Goal: Task Accomplishment & Management: Manage account settings

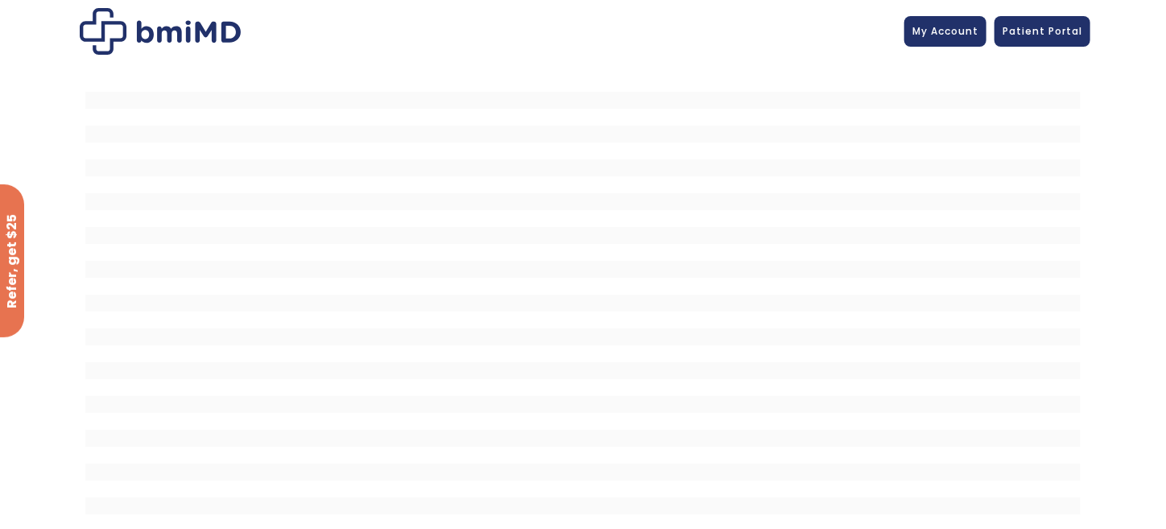
scroll to position [28, 0]
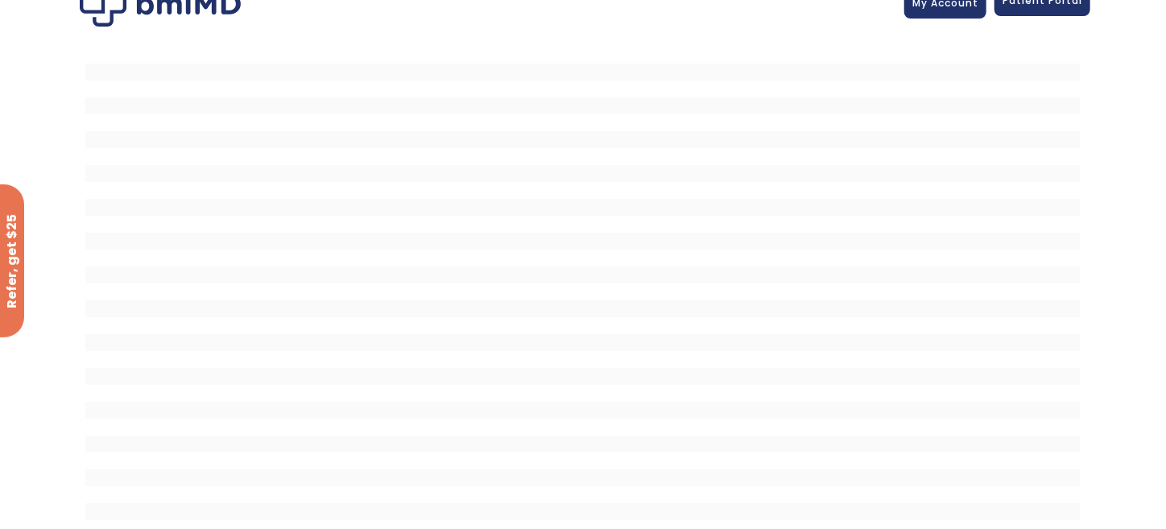
click at [1055, 7] on link "Patient Portal" at bounding box center [1042, 1] width 96 height 31
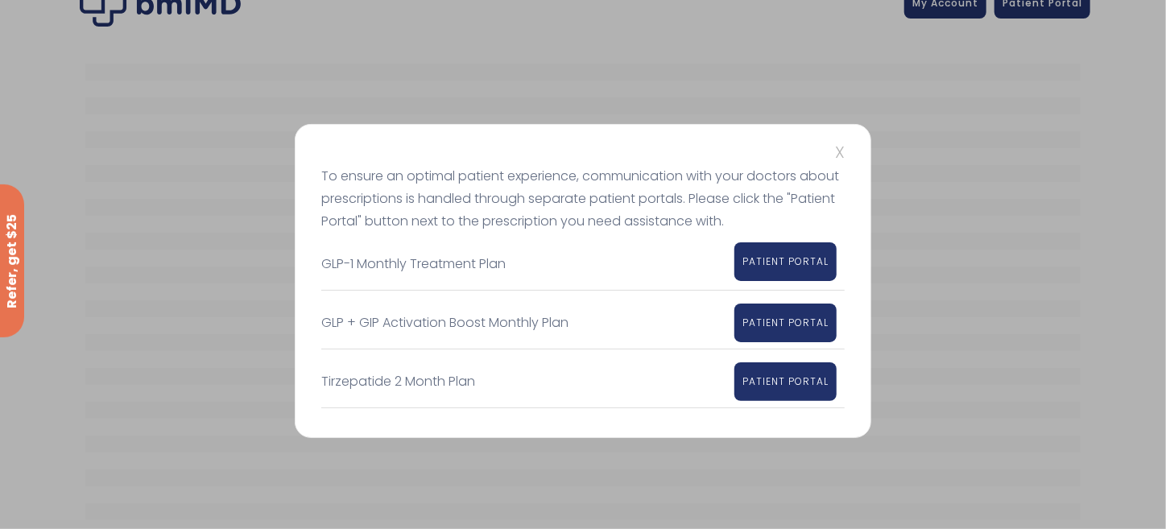
click at [807, 271] on link "PATIENT PORTAL" at bounding box center [785, 261] width 102 height 39
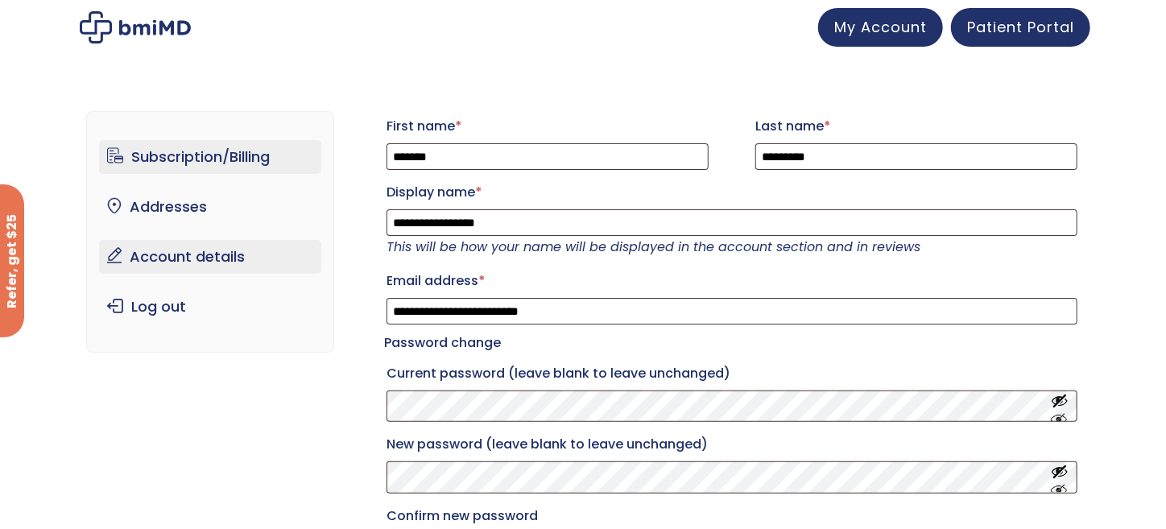
click at [164, 156] on link "Subscription/Billing" at bounding box center [210, 157] width 223 height 34
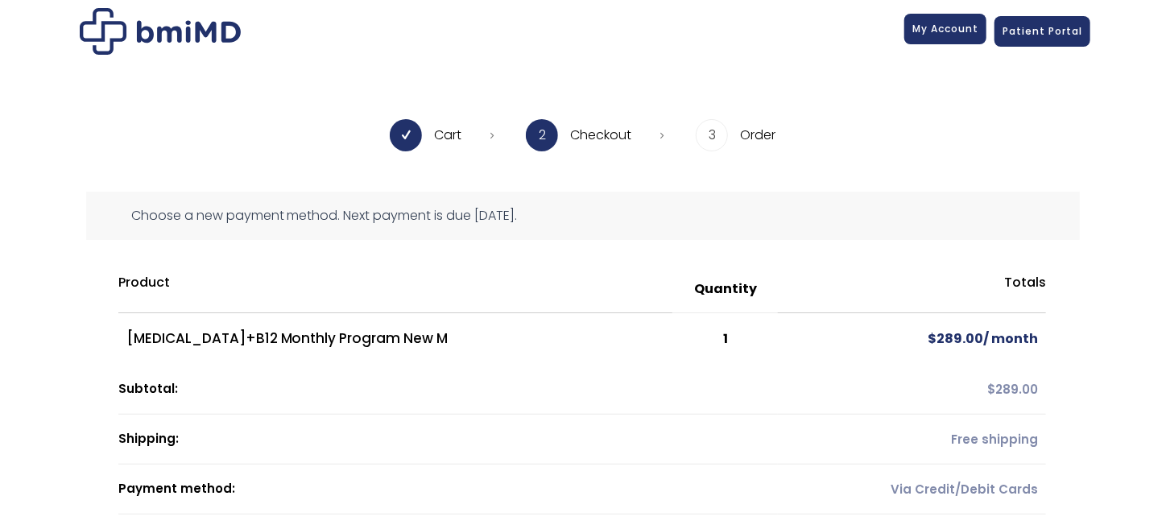
click at [944, 23] on span "My Account" at bounding box center [945, 29] width 66 height 14
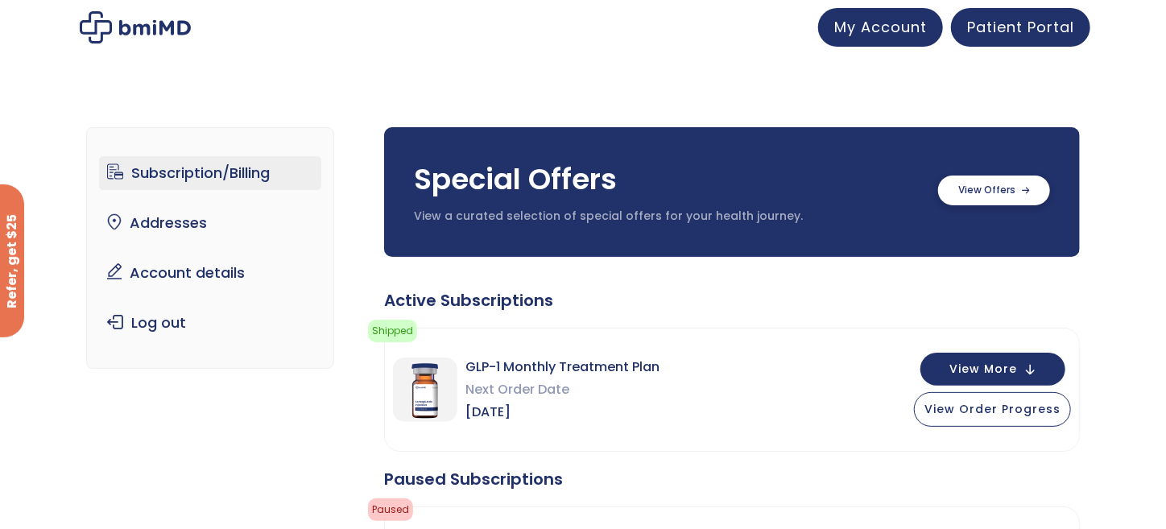
click at [979, 192] on label at bounding box center [994, 190] width 112 height 30
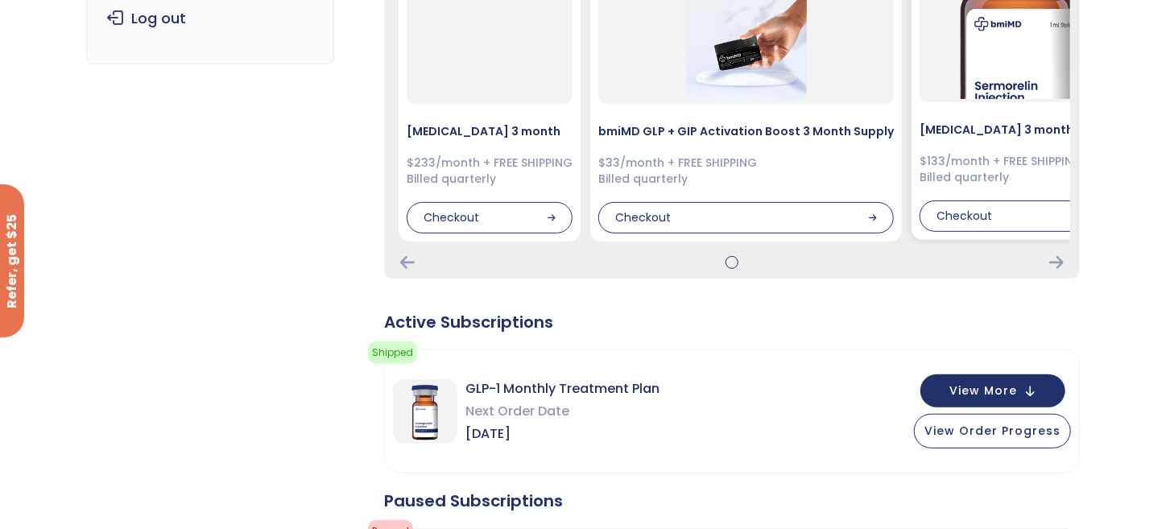
scroll to position [322, 0]
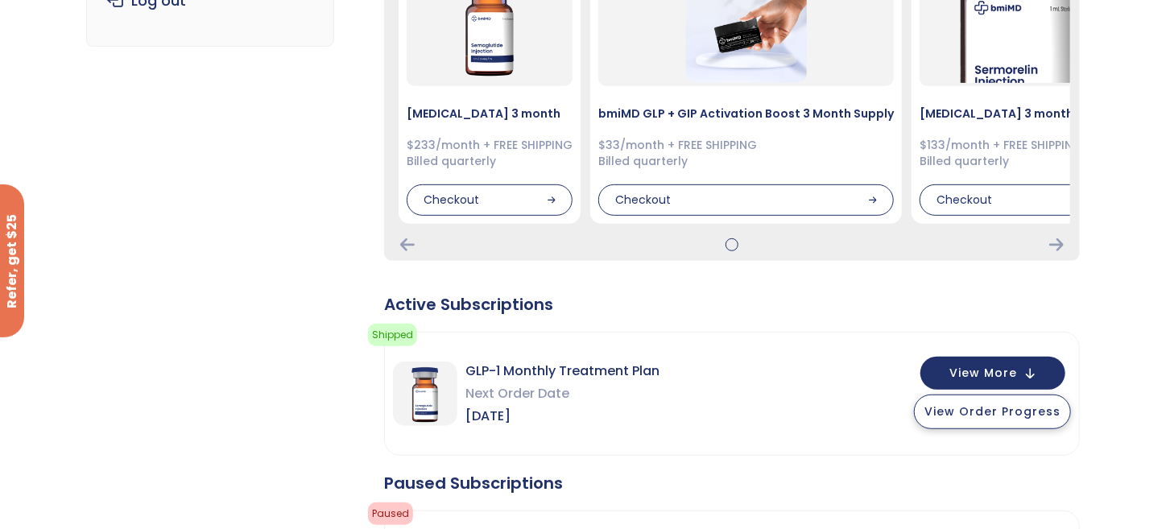
click at [1001, 418] on span "View Order Progress" at bounding box center [992, 411] width 136 height 16
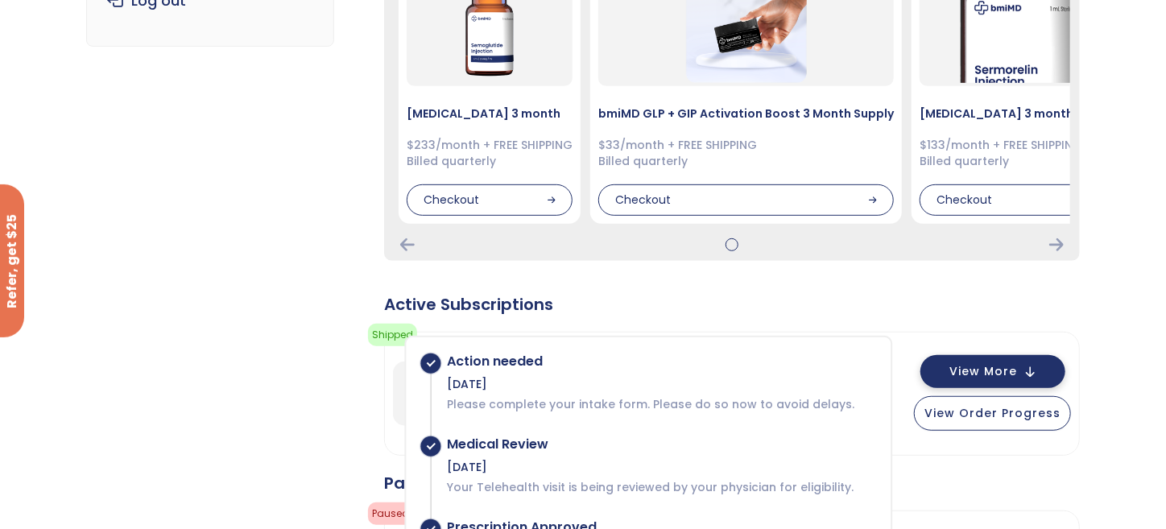
click at [975, 382] on button "View More" at bounding box center [992, 371] width 145 height 33
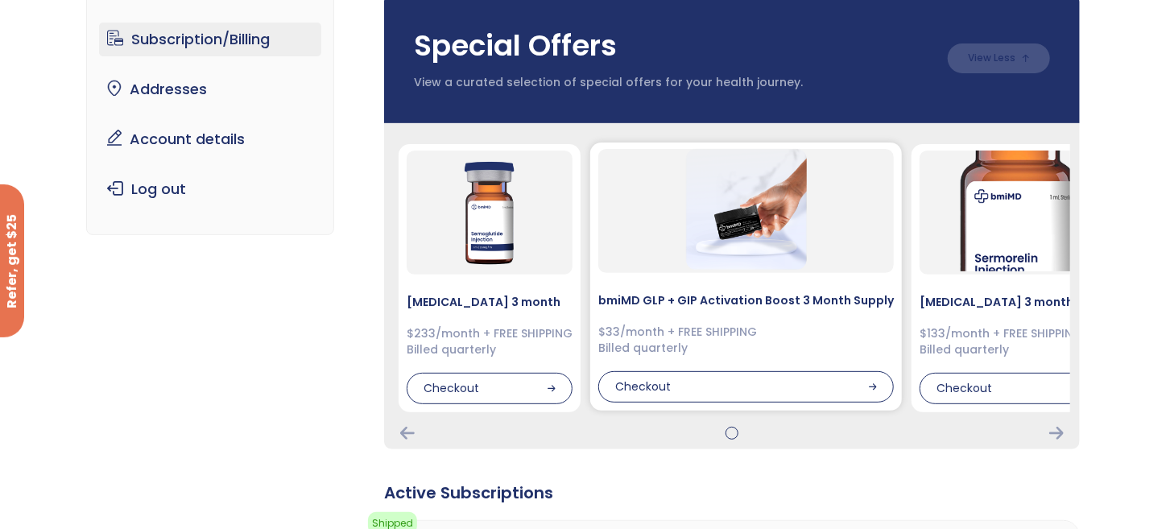
scroll to position [242, 0]
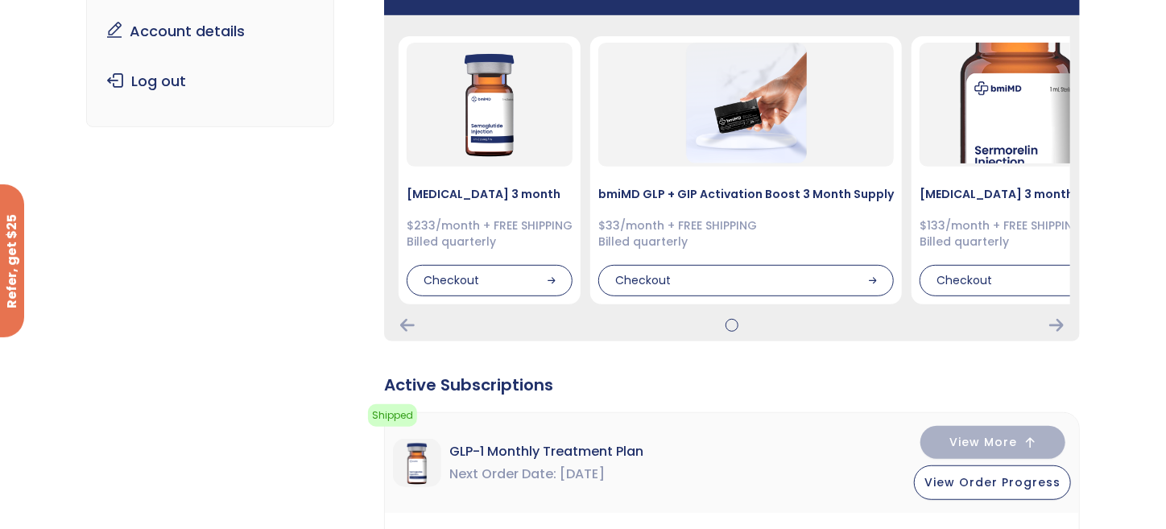
click at [629, 456] on span "GLP-1 Monthly Treatment Plan" at bounding box center [546, 451] width 194 height 23
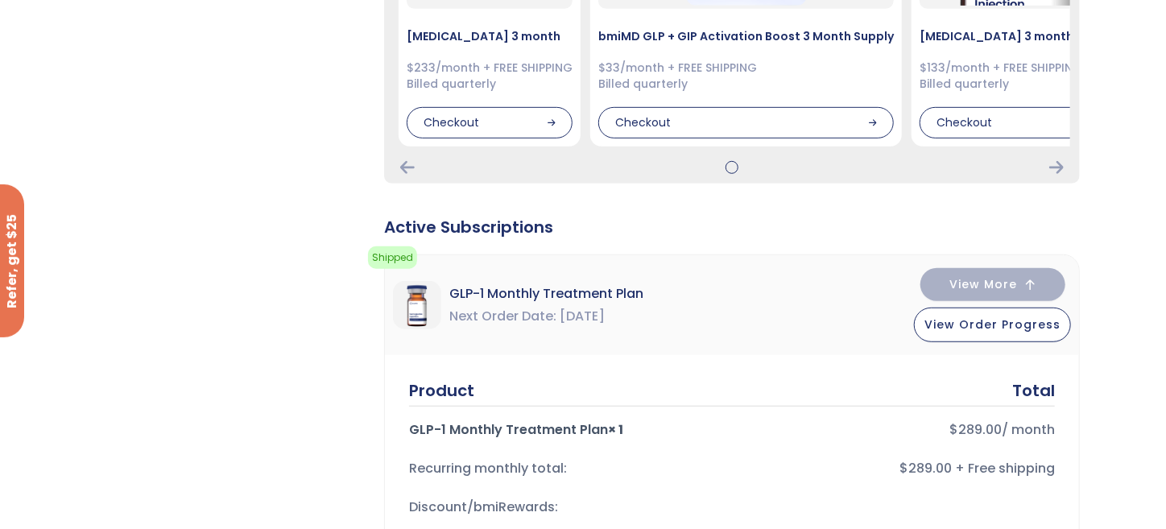
scroll to position [402, 0]
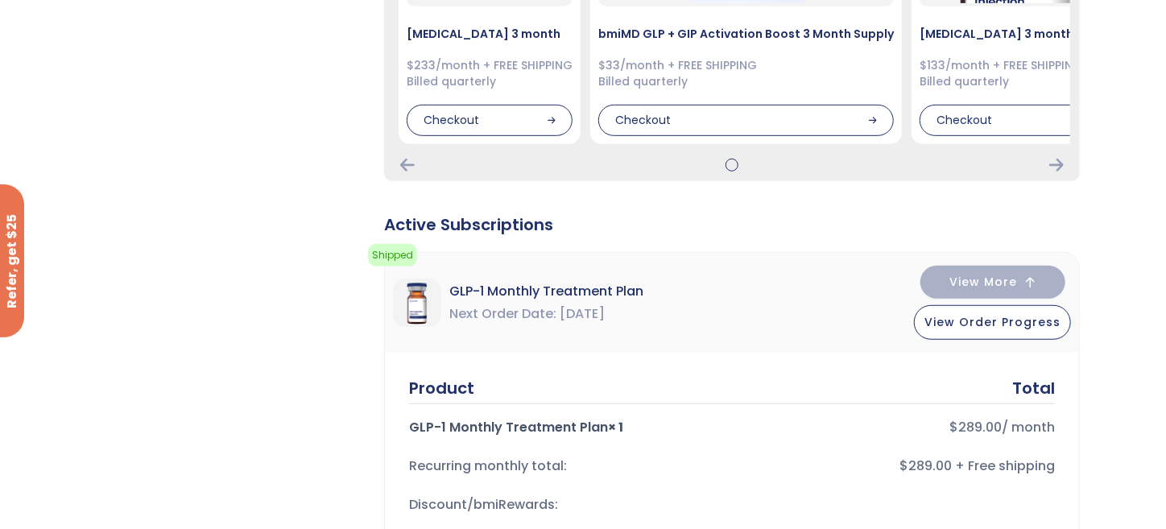
click at [592, 312] on span "Sep 19, 2025" at bounding box center [582, 314] width 45 height 23
click at [1024, 386] on div "Total" at bounding box center [1033, 388] width 43 height 23
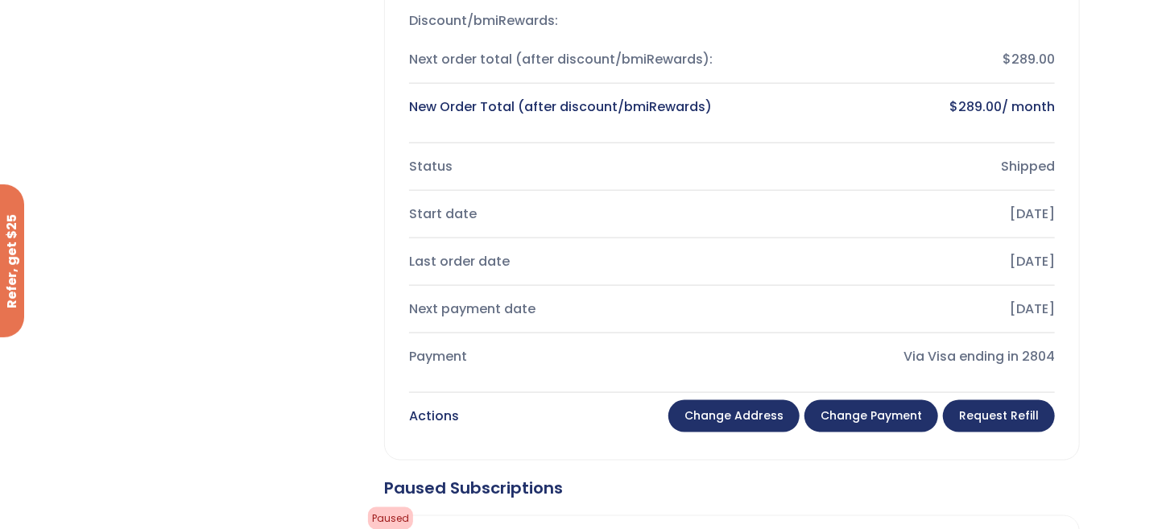
scroll to position [966, 0]
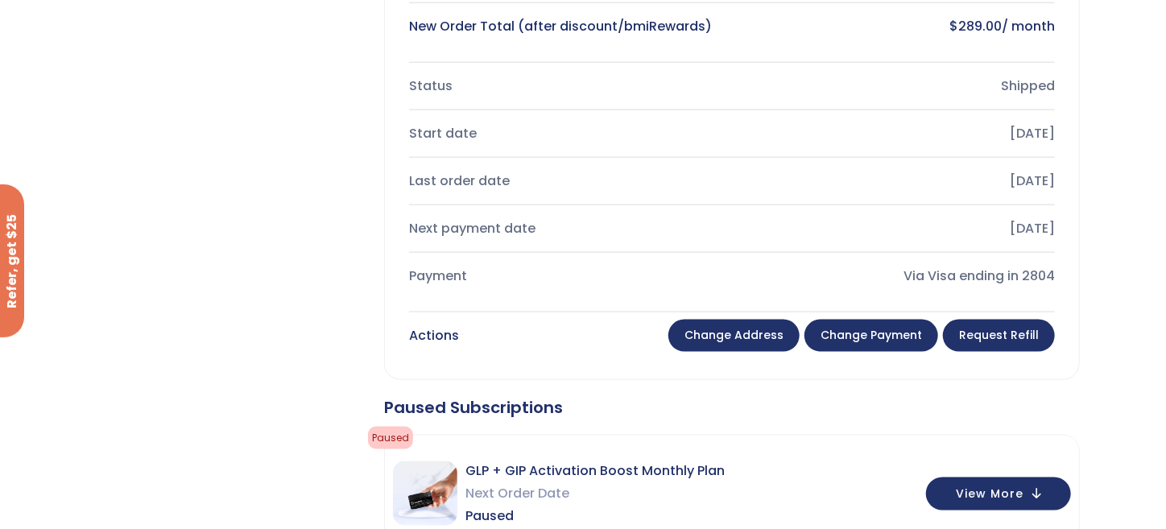
click at [989, 341] on link "Request Refill" at bounding box center [999, 336] width 112 height 32
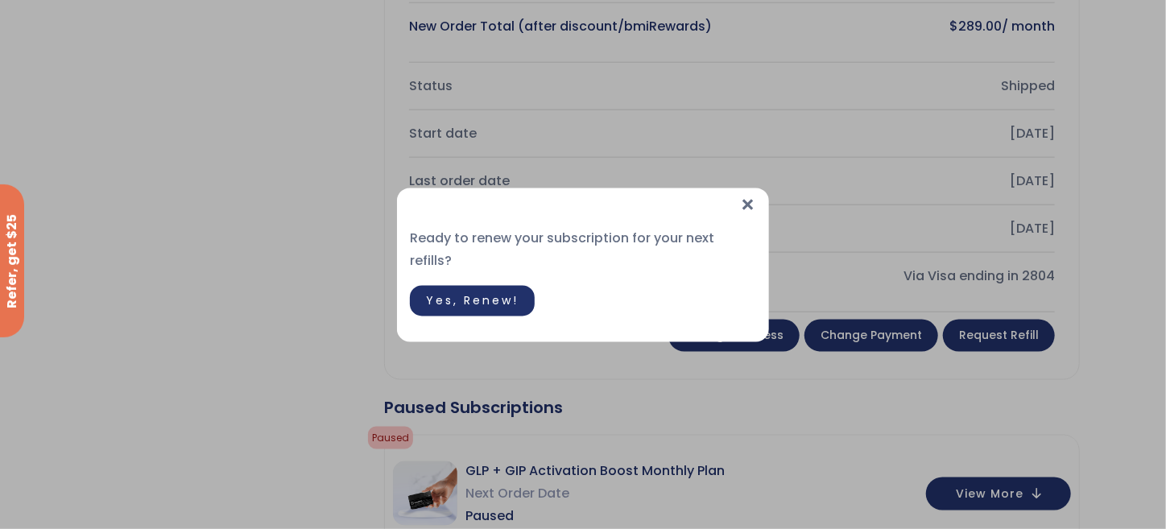
click at [748, 209] on span "×" at bounding box center [747, 205] width 17 height 35
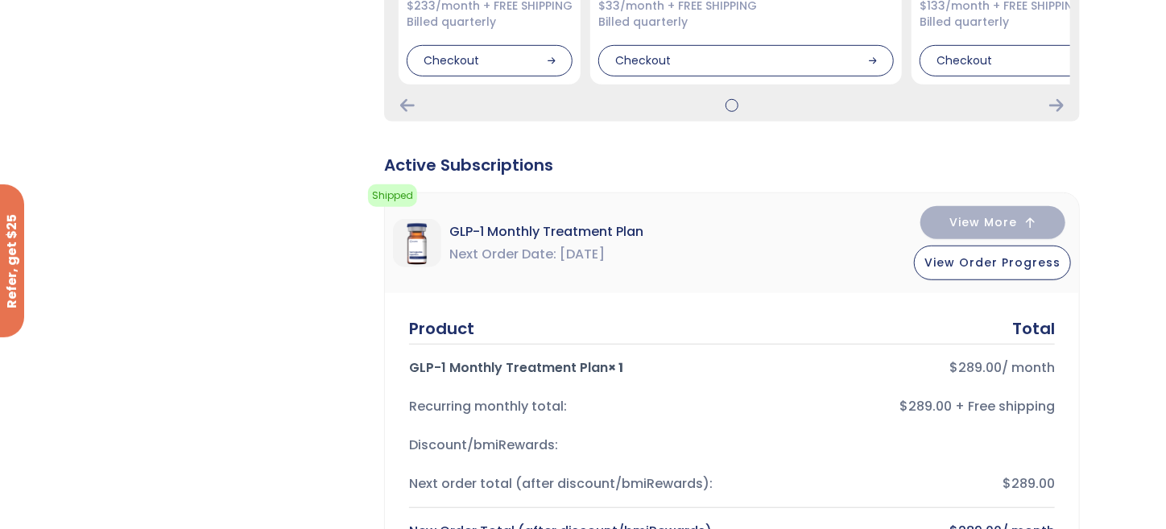
scroll to position [402, 0]
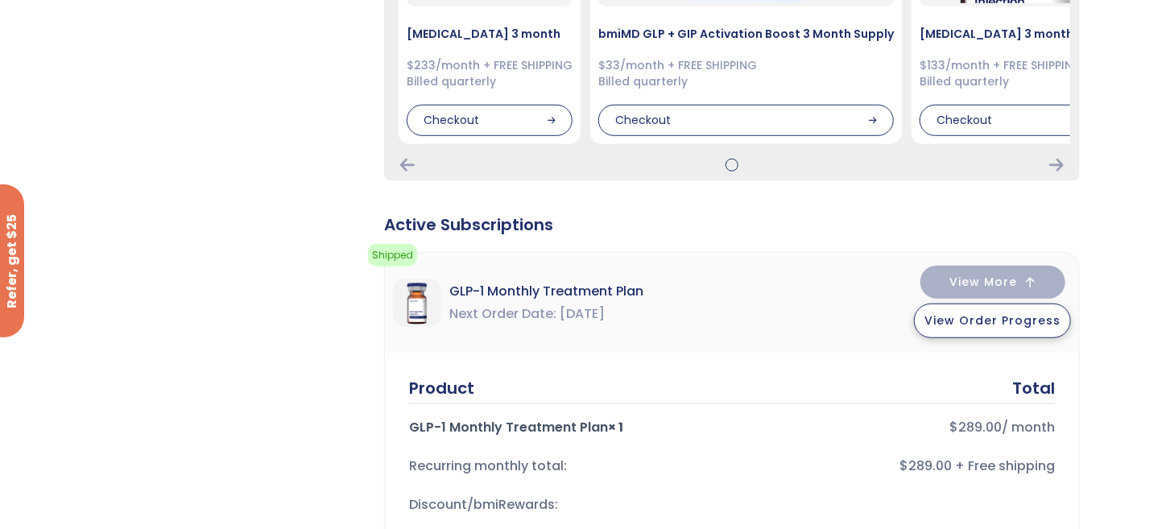
click at [1000, 323] on span "View Order Progress" at bounding box center [992, 320] width 136 height 16
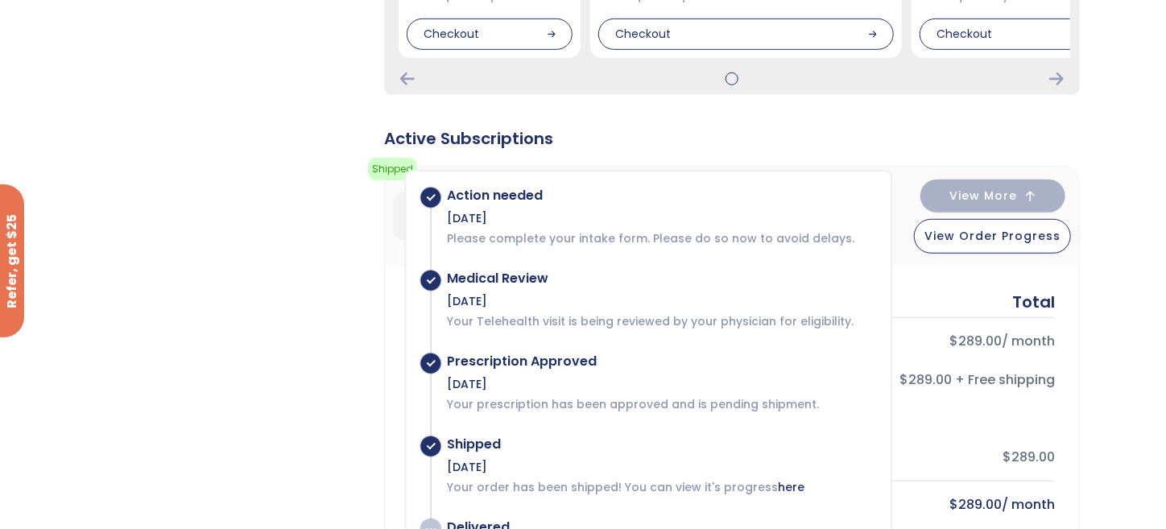
scroll to position [483, 0]
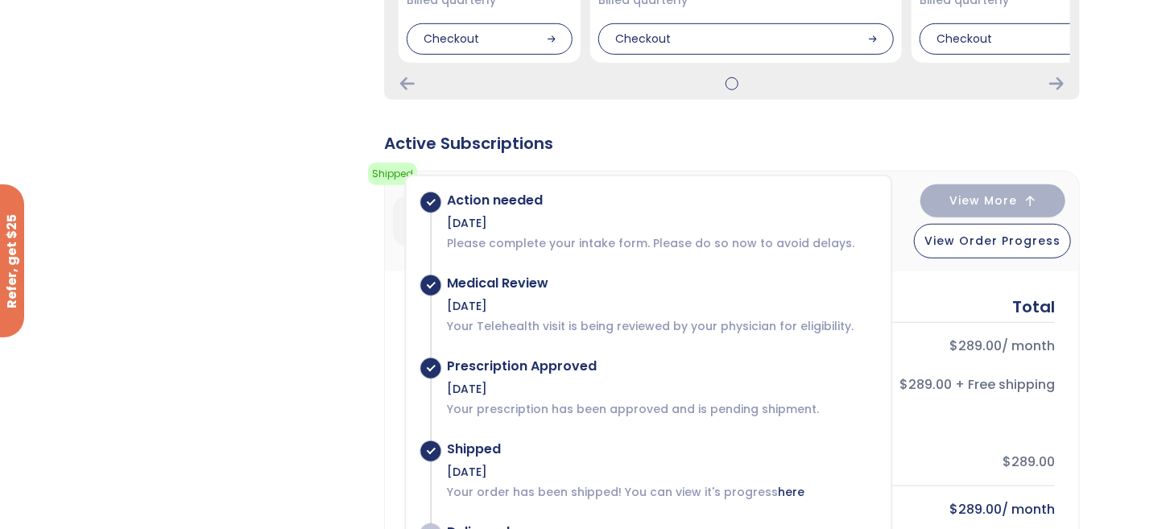
click at [882, 143] on div "Active Subscriptions" at bounding box center [732, 143] width 696 height 23
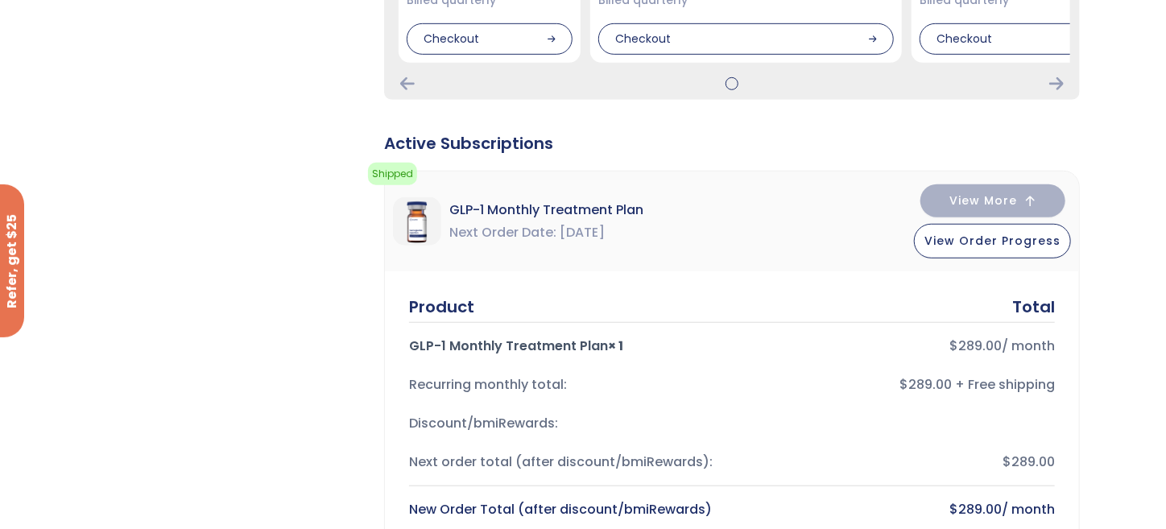
click at [558, 209] on span "GLP-1 Monthly Treatment Plan" at bounding box center [546, 210] width 194 height 23
click at [423, 226] on img at bounding box center [417, 221] width 48 height 48
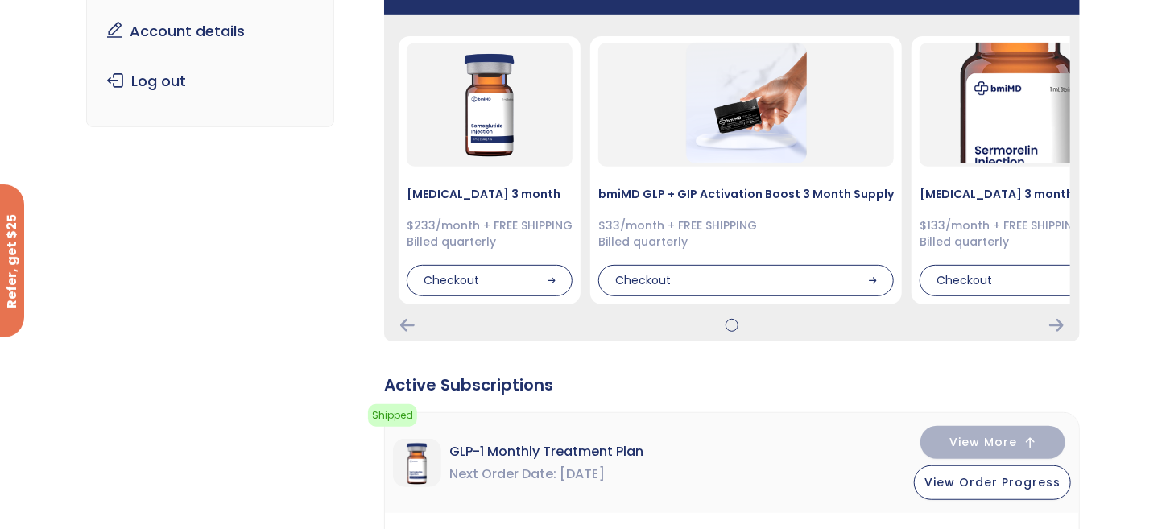
scroll to position [0, 0]
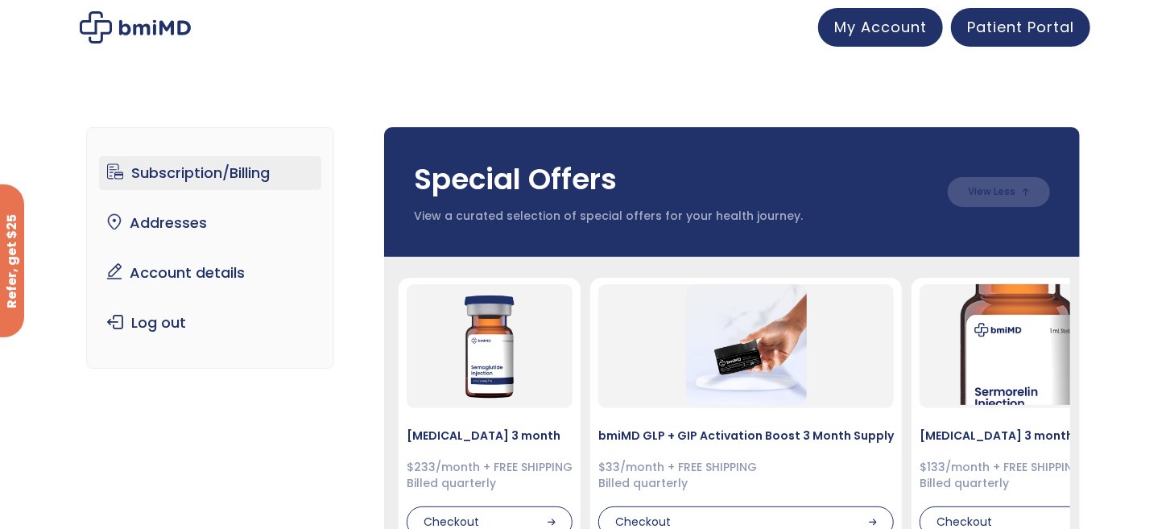
click at [223, 175] on link "Subscription/Billing" at bounding box center [210, 173] width 223 height 34
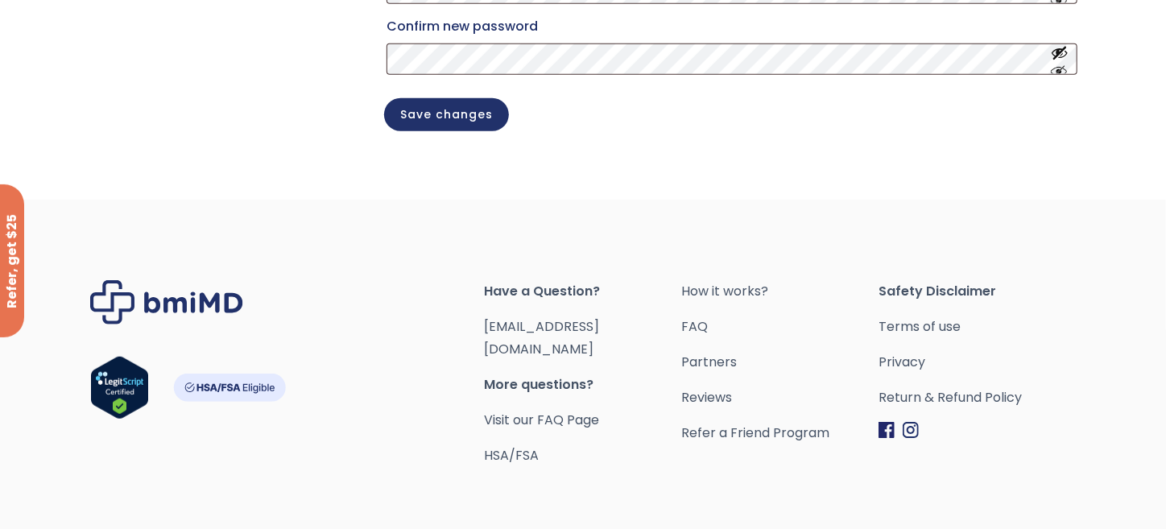
scroll to position [560, 0]
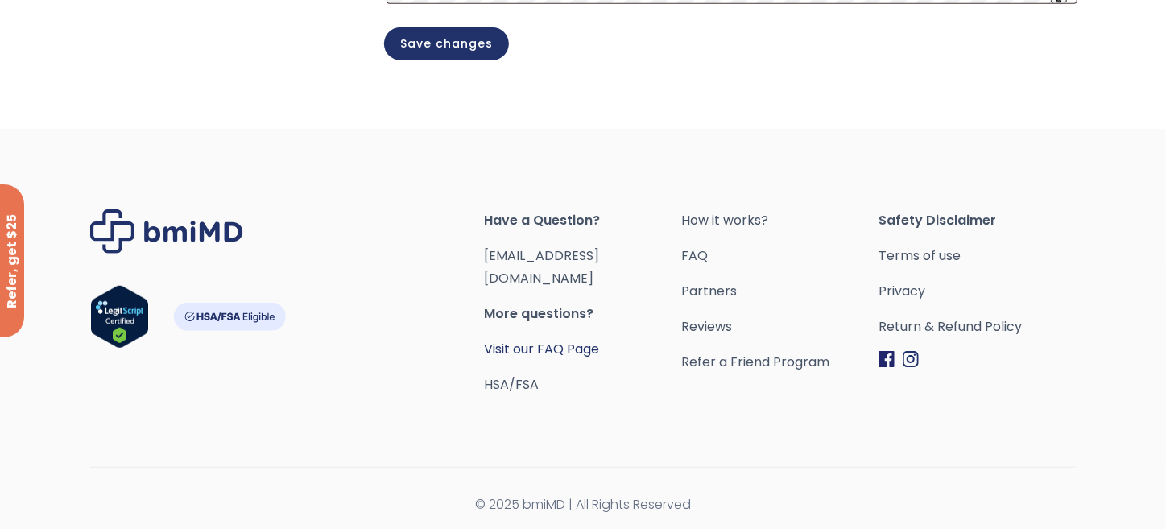
click at [520, 340] on link "Visit our FAQ Page" at bounding box center [542, 349] width 115 height 19
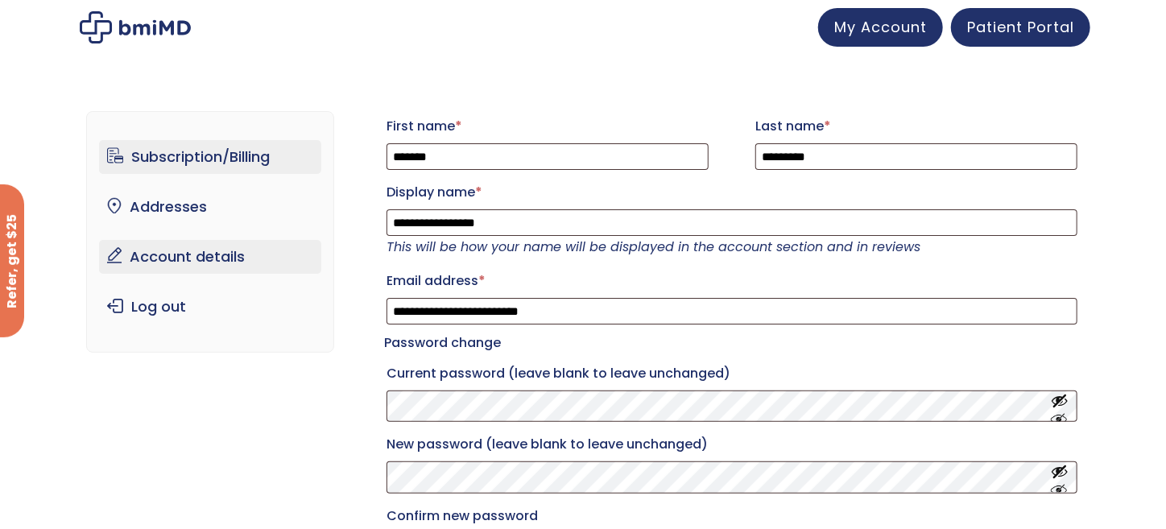
click at [217, 152] on link "Subscription/Billing" at bounding box center [210, 157] width 223 height 34
